Goal: Task Accomplishment & Management: Complete application form

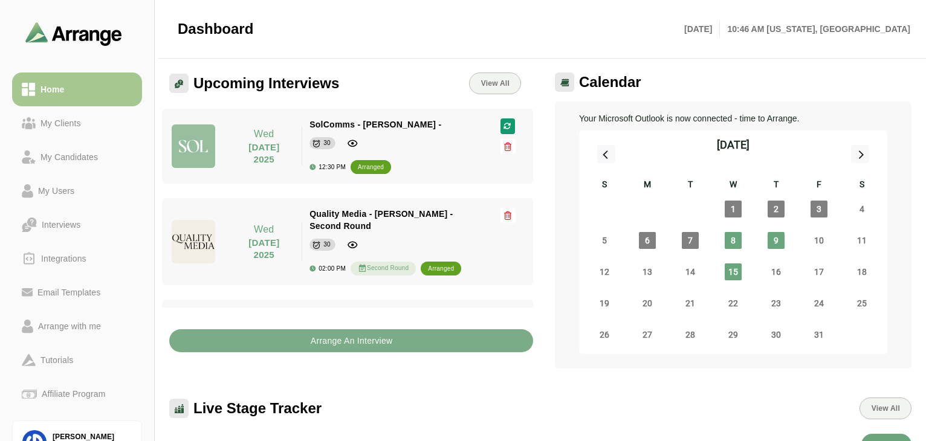
click at [365, 352] on div "Arrange An Interview" at bounding box center [351, 334] width 378 height 52
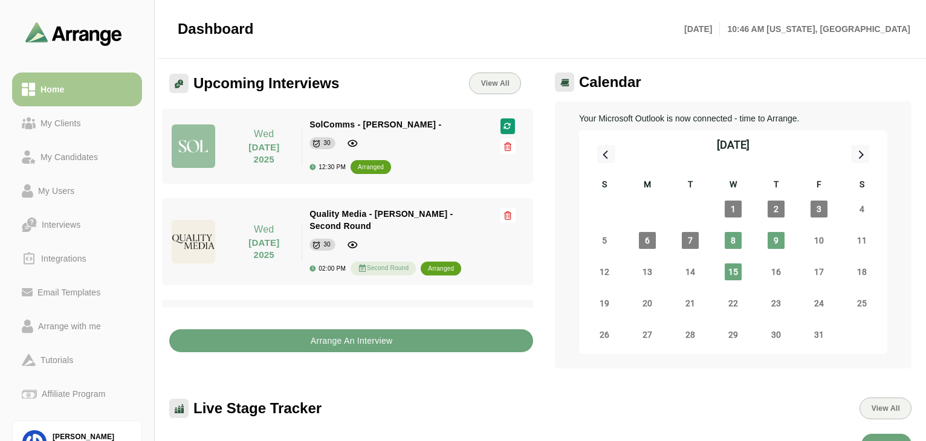
click at [369, 339] on b "Arrange An Interview" at bounding box center [351, 340] width 83 height 23
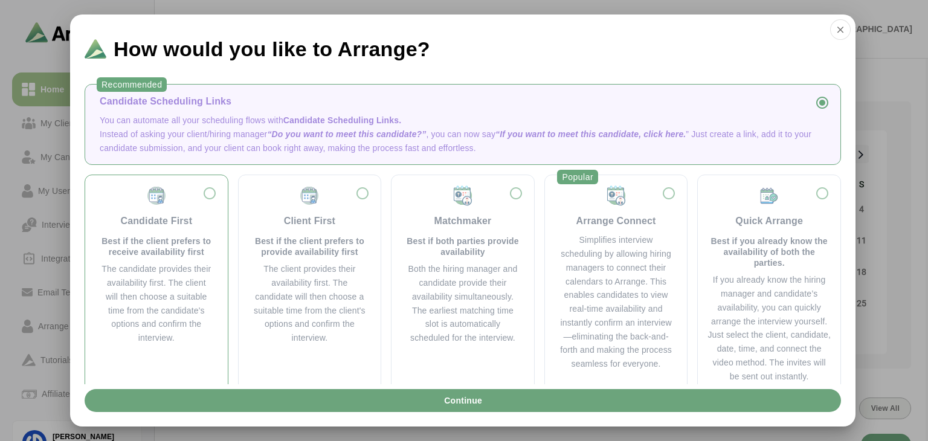
click at [203, 195] on div "Candidate First Best if the client prefers to receive availability first" at bounding box center [157, 221] width 114 height 73
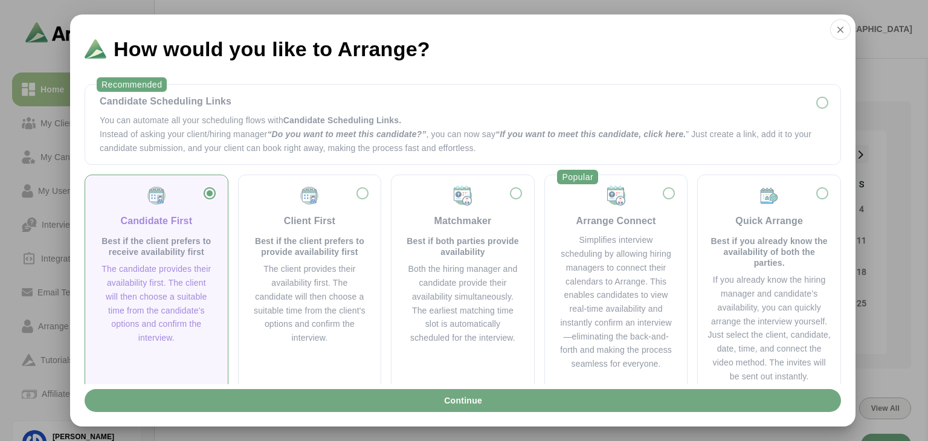
click at [481, 397] on span "Continue" at bounding box center [463, 400] width 39 height 23
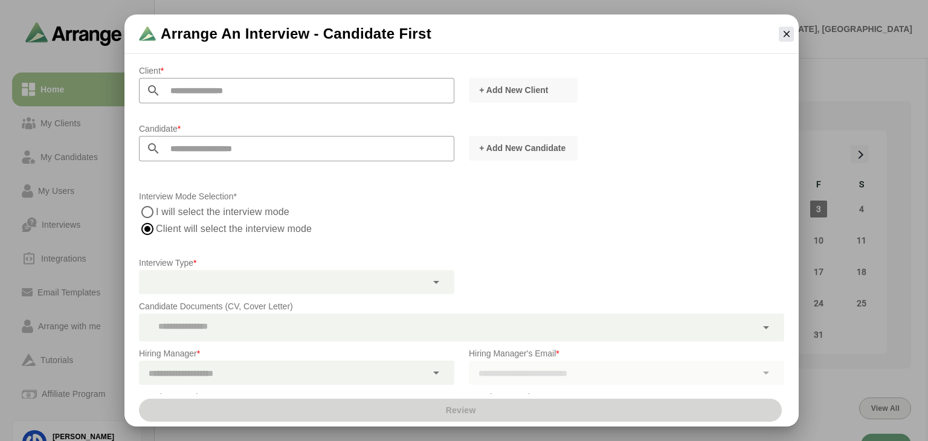
click at [336, 89] on input "text" at bounding box center [308, 90] width 294 height 25
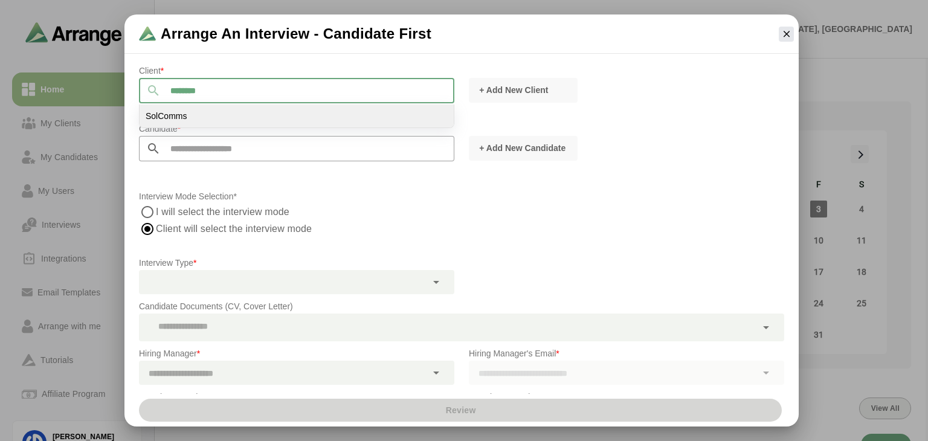
type input "********"
click at [270, 118] on li "SolComms" at bounding box center [297, 116] width 314 height 23
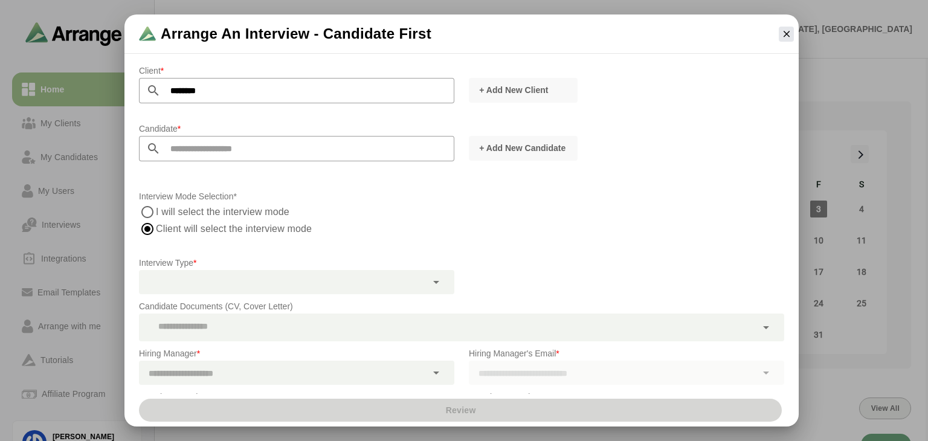
click at [266, 152] on input "text" at bounding box center [308, 148] width 294 height 25
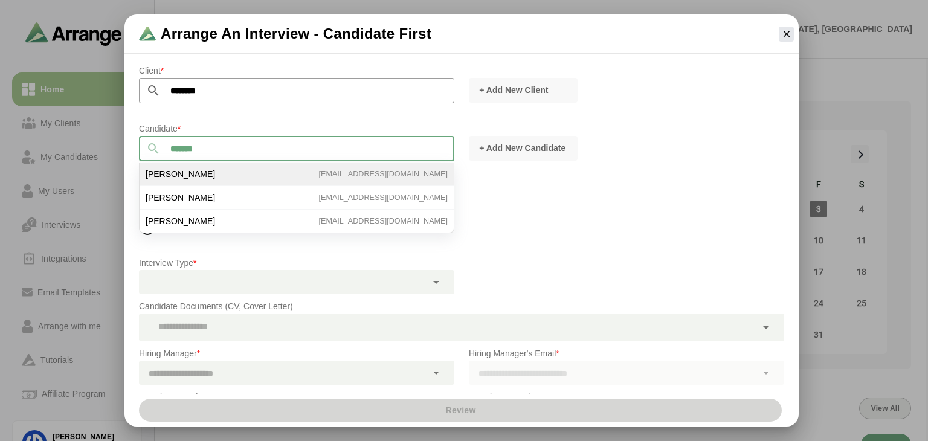
click at [240, 175] on li "[PERSON_NAME] [EMAIL_ADDRESS][DOMAIN_NAME]" at bounding box center [297, 175] width 314 height 24
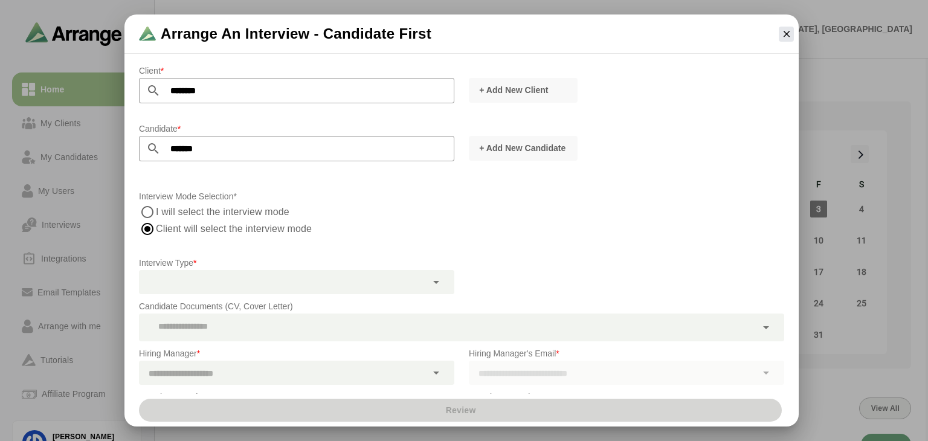
type input "**********"
click at [276, 209] on label "I will select the interview mode" at bounding box center [223, 212] width 134 height 17
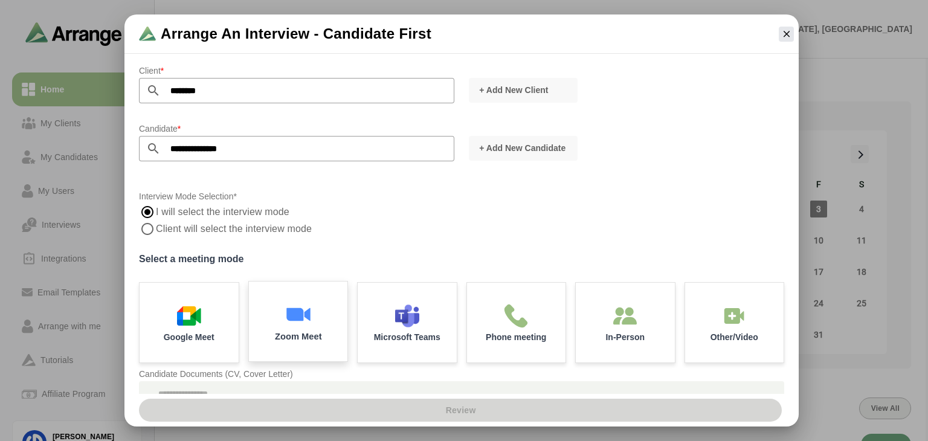
click at [320, 323] on div "Zoom Meet" at bounding box center [298, 322] width 104 height 84
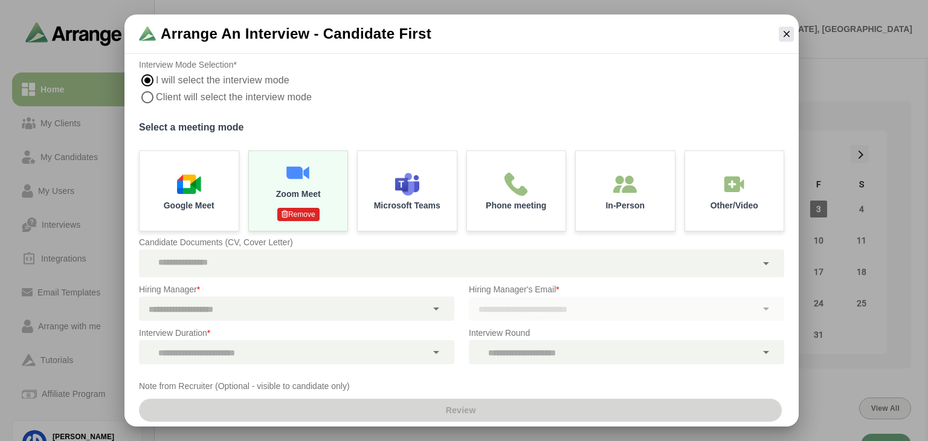
scroll to position [189, 0]
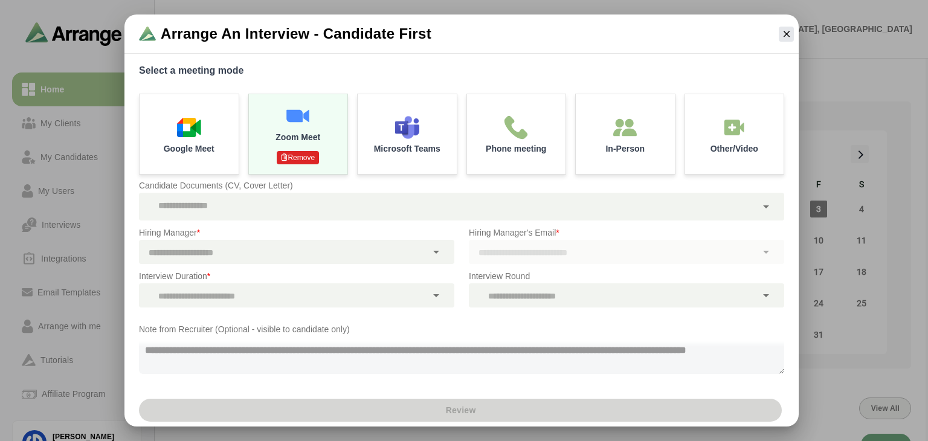
click at [387, 213] on div at bounding box center [448, 207] width 618 height 28
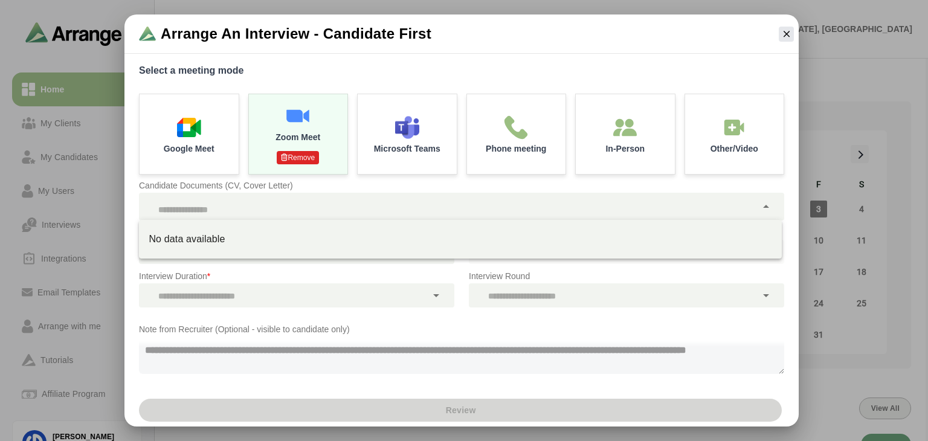
click at [246, 277] on p "Interview Duration *" at bounding box center [297, 276] width 316 height 15
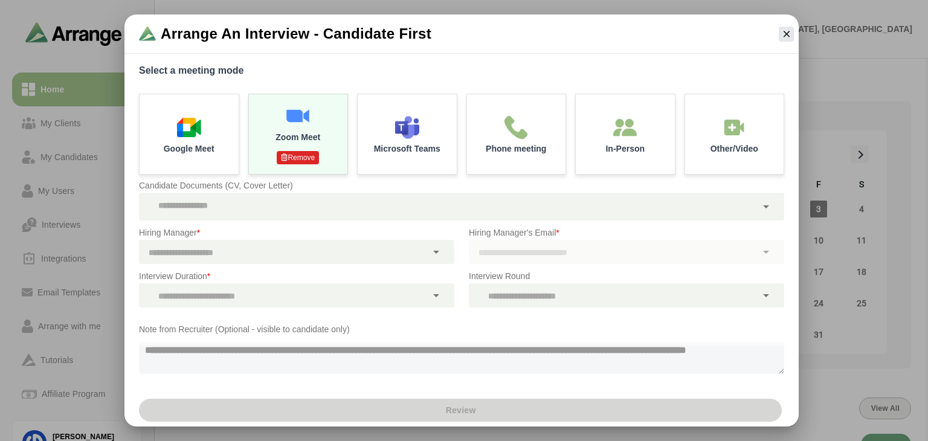
click at [439, 250] on icon at bounding box center [436, 252] width 15 height 15
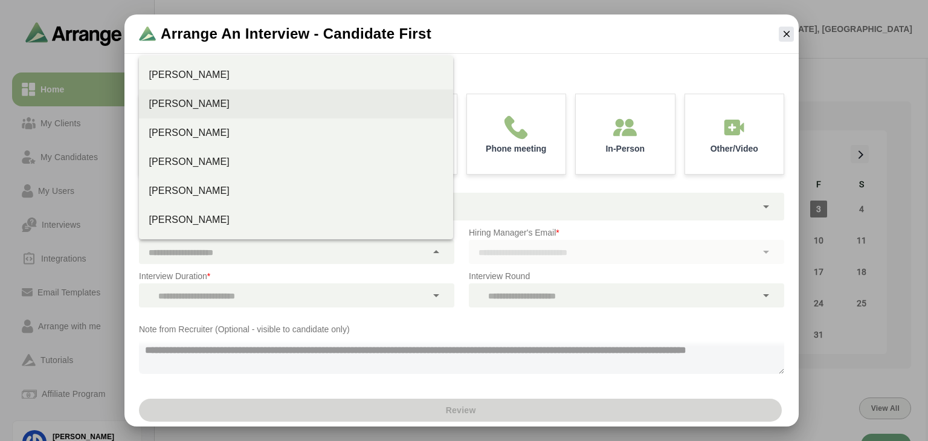
click at [232, 103] on div "[PERSON_NAME]" at bounding box center [296, 104] width 295 height 15
type input "**********"
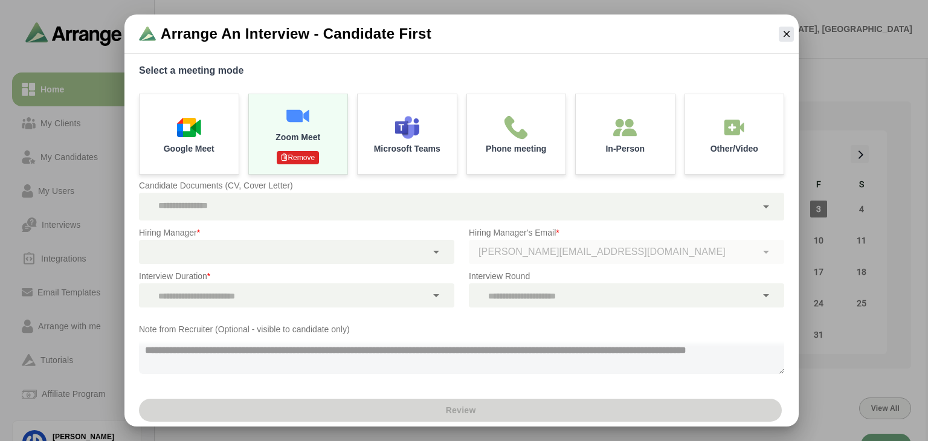
click at [435, 296] on icon at bounding box center [436, 295] width 15 height 15
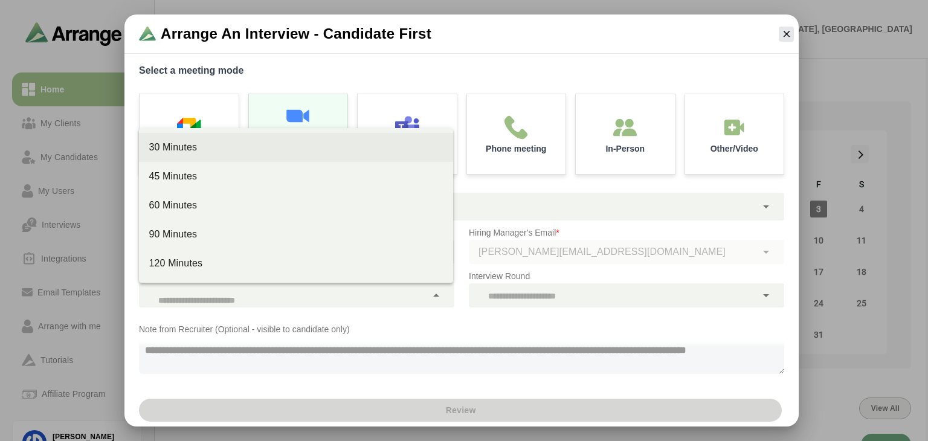
click at [230, 155] on div "30 Minutes" at bounding box center [296, 147] width 314 height 29
type input "**"
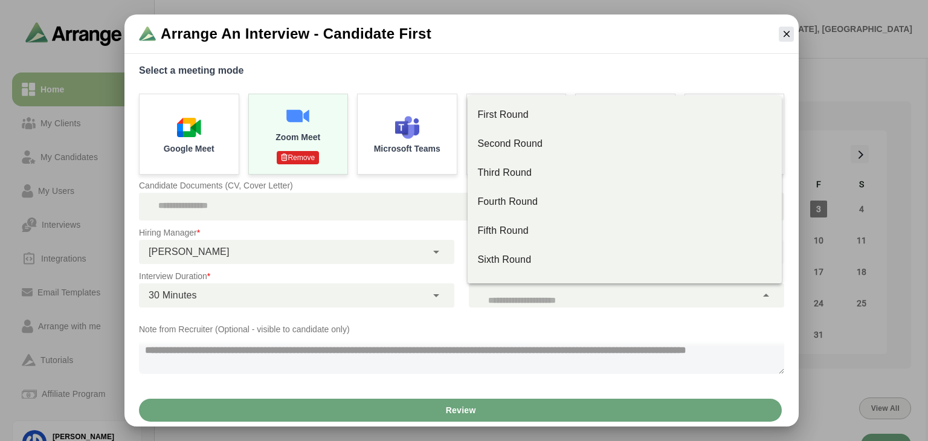
click at [516, 296] on div at bounding box center [613, 295] width 288 height 24
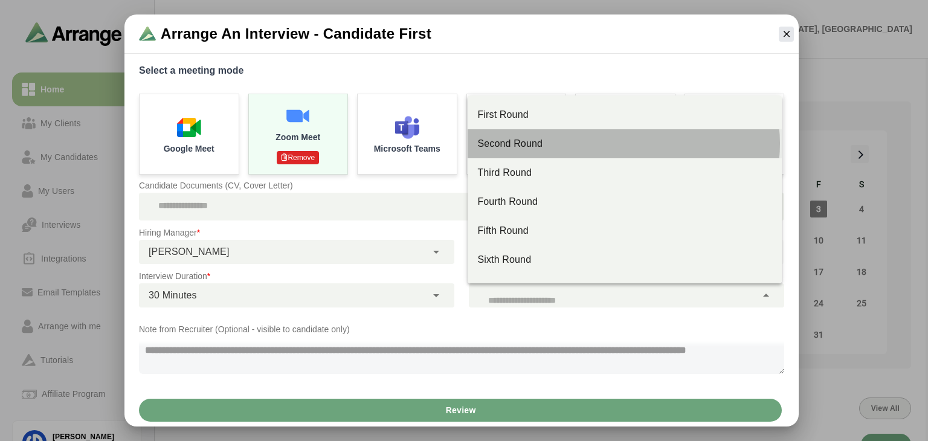
click at [544, 138] on div "Second Round" at bounding box center [625, 144] width 295 height 15
type input "**"
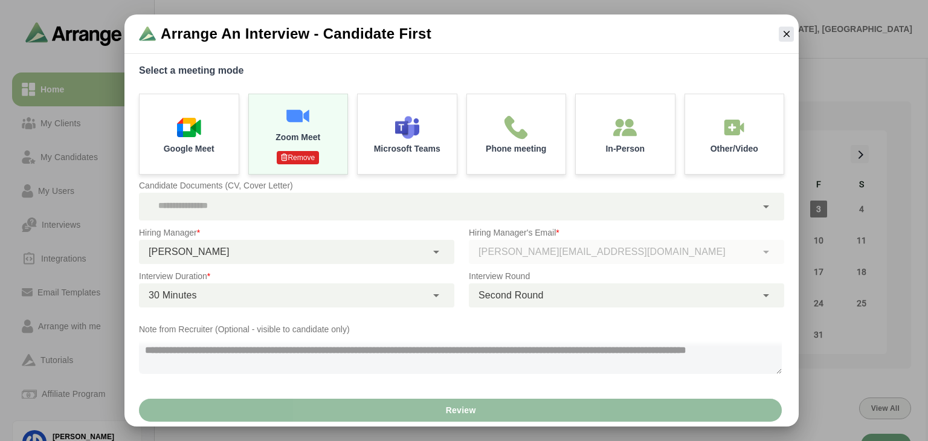
click at [476, 414] on button "Review" at bounding box center [460, 410] width 643 height 23
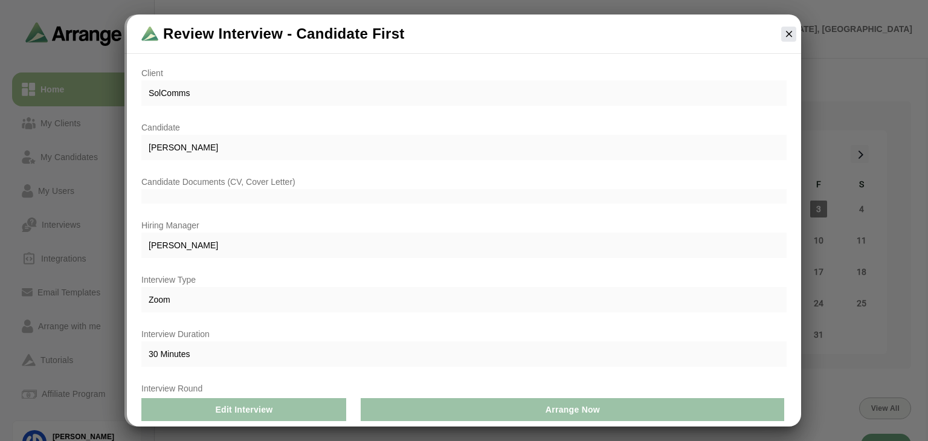
scroll to position [82, 0]
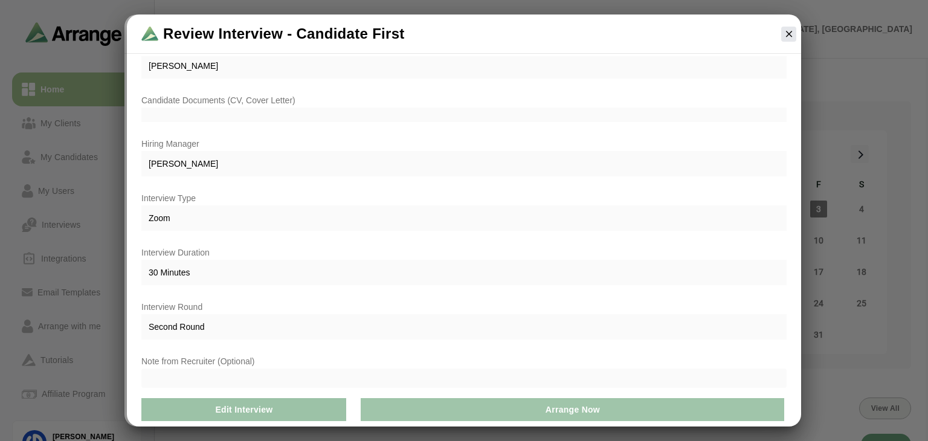
click at [597, 411] on span "Arrange Now" at bounding box center [572, 409] width 55 height 23
